Goal: Information Seeking & Learning: Learn about a topic

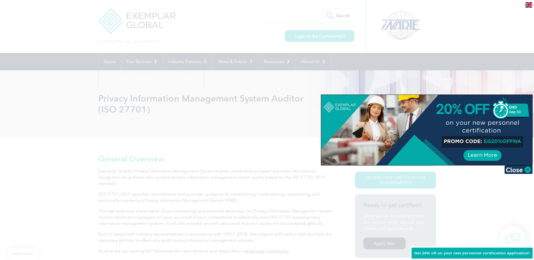
scroll to position [119, 0]
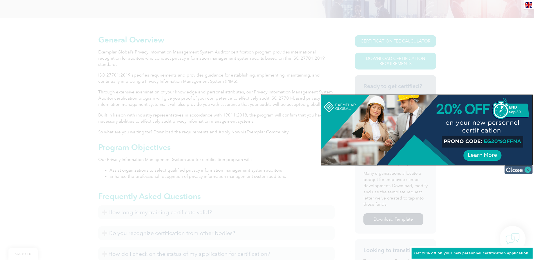
click at [516, 173] on img at bounding box center [518, 169] width 28 height 8
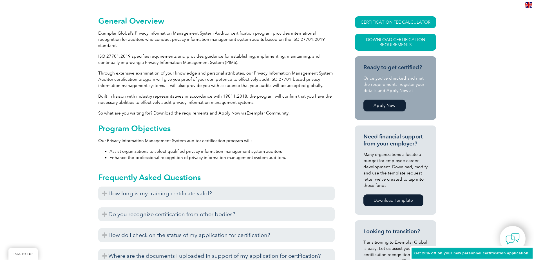
scroll to position [147, 0]
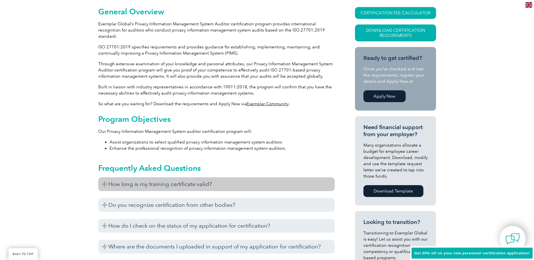
click at [107, 183] on h3 "How long is my training certificate valid?" at bounding box center [216, 184] width 236 height 14
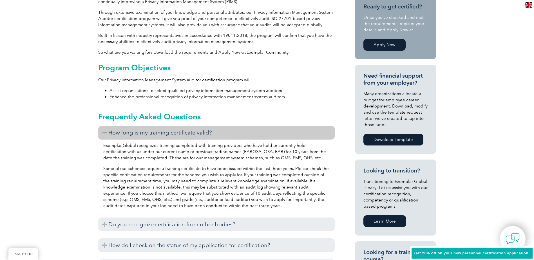
scroll to position [203, 0]
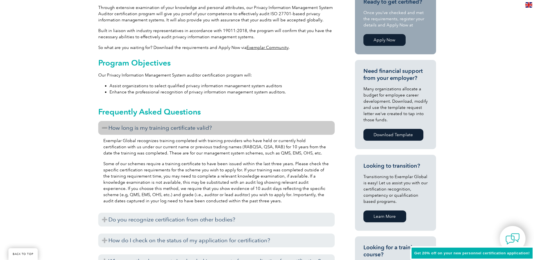
click at [104, 126] on h3 "How long is my training certificate valid?" at bounding box center [216, 128] width 236 height 14
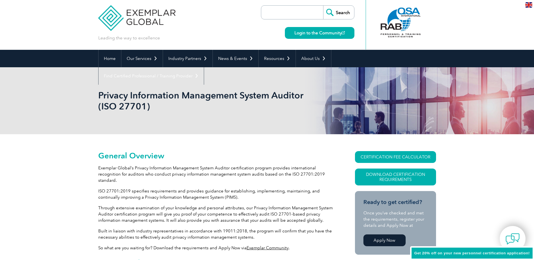
scroll to position [0, 0]
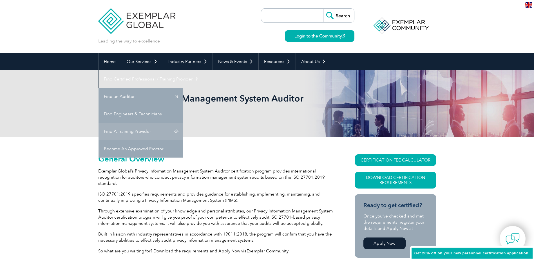
click at [183, 123] on link "Find A Training Provider" at bounding box center [140, 131] width 84 height 17
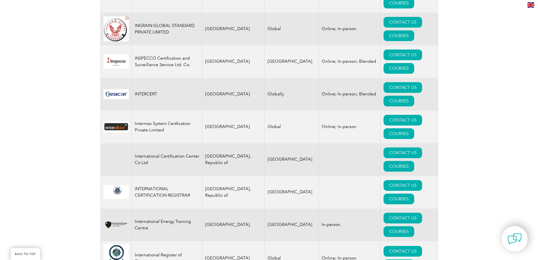
scroll to position [4305, 0]
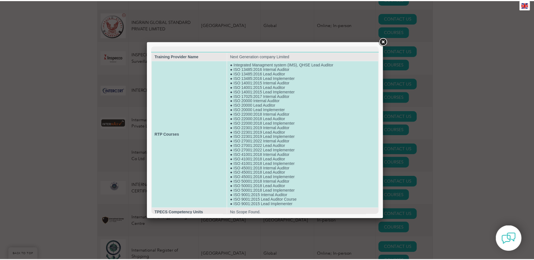
scroll to position [3, 0]
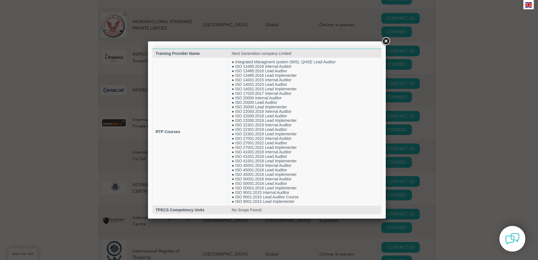
click at [387, 41] on link at bounding box center [386, 41] width 10 height 10
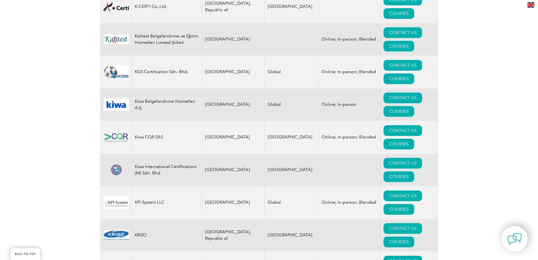
scroll to position [5015, 0]
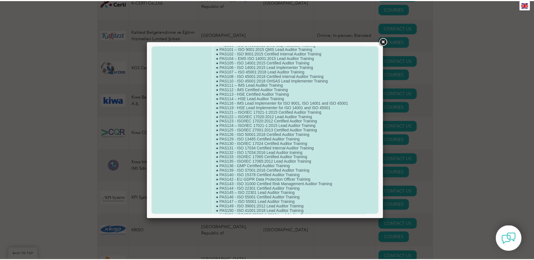
scroll to position [254, 0]
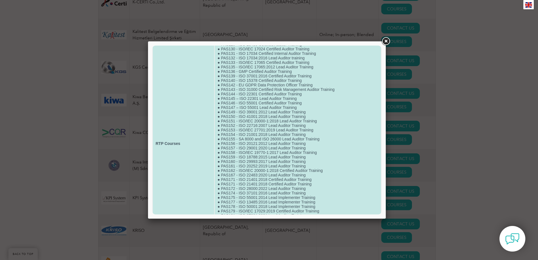
click at [314, 131] on td "● Laboratory Management System and Internal Audit as per ISO/IEC 17025:2017 ● A…" at bounding box center [298, 143] width 166 height 674
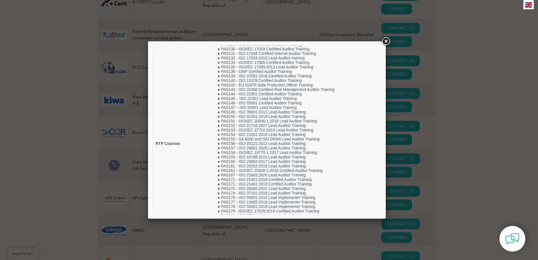
click at [387, 42] on link at bounding box center [386, 41] width 10 height 10
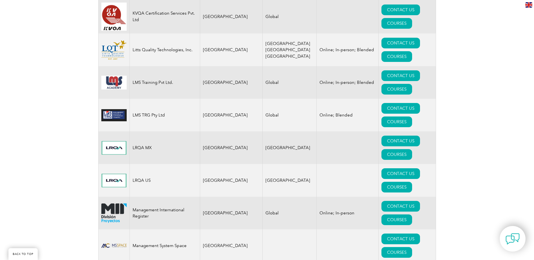
scroll to position [5297, 0]
